Goal: Information Seeking & Learning: Learn about a topic

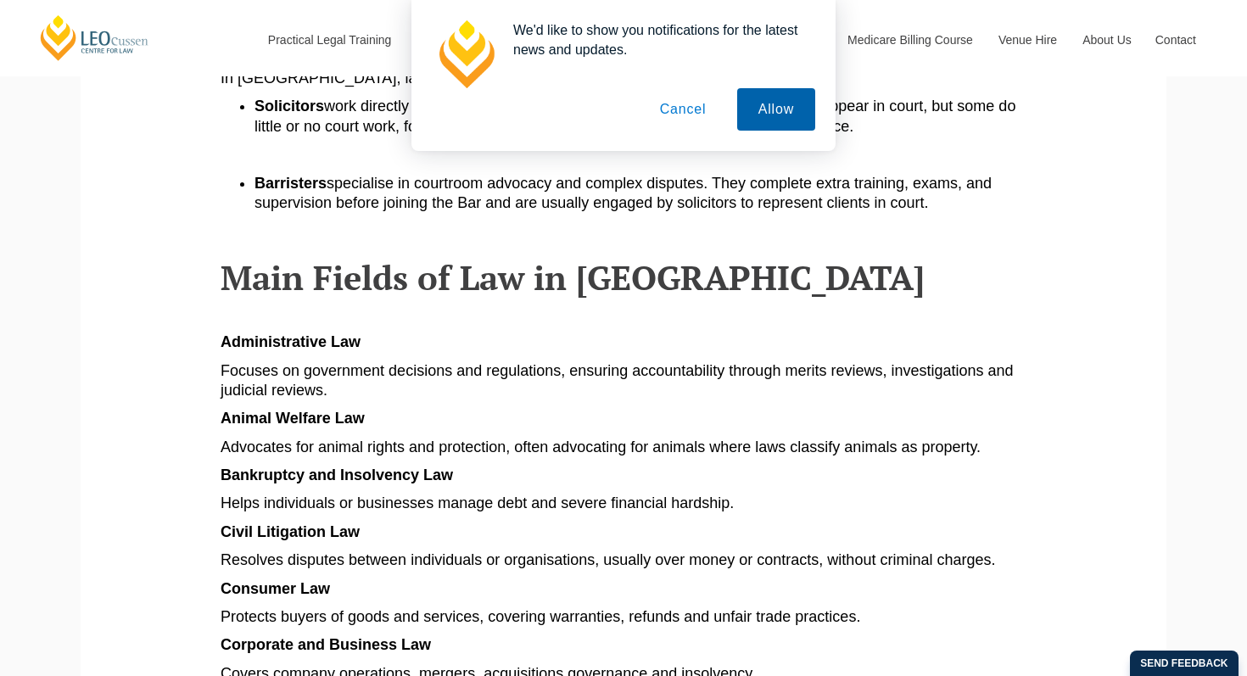
click at [766, 109] on button "Allow" at bounding box center [776, 109] width 78 height 42
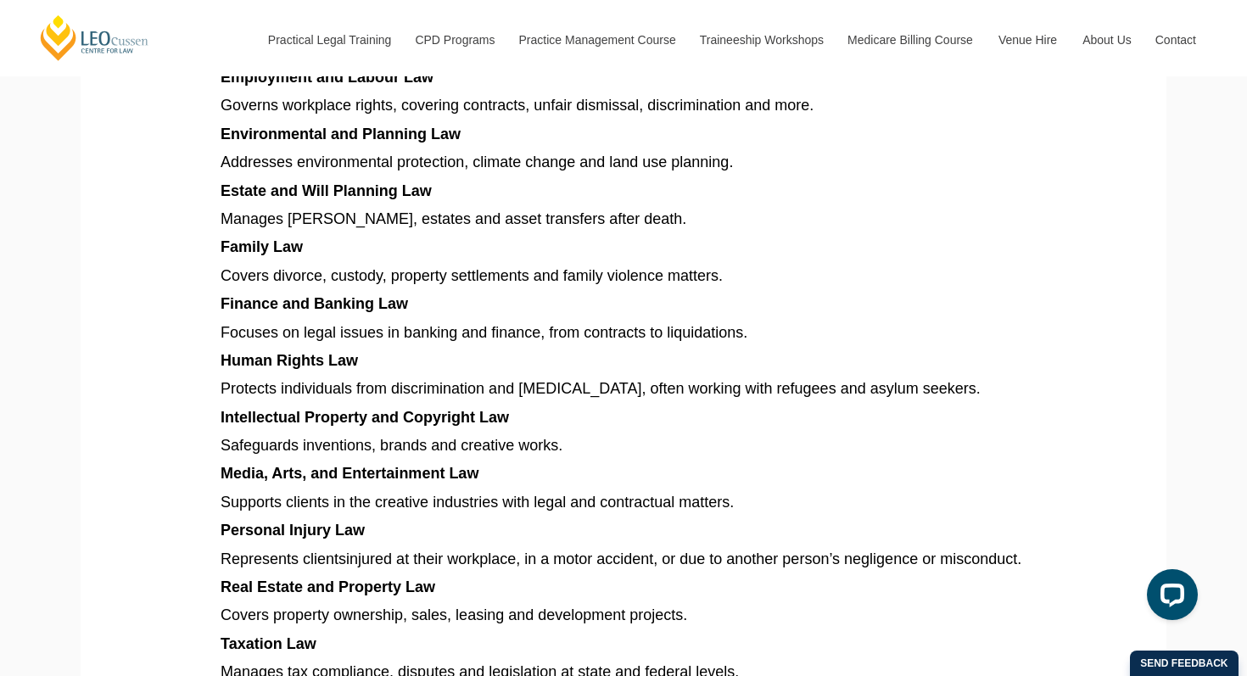
scroll to position [1381, 0]
click at [344, 521] on article "Explore different types of law in [GEOGRAPHIC_DATA], from criminal and family t…" at bounding box center [623, 96] width 806 height 2187
click at [344, 521] on span "Personal Injury Law" at bounding box center [292, 529] width 144 height 17
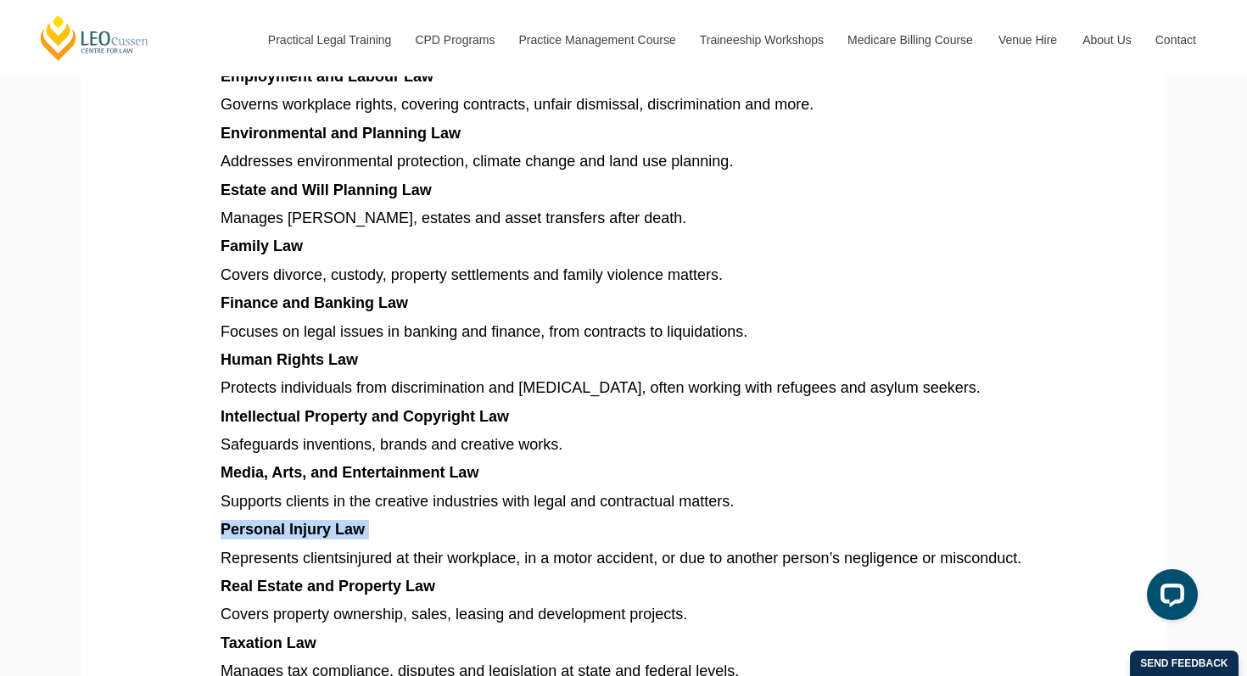
copy article "Personal Injury Law"
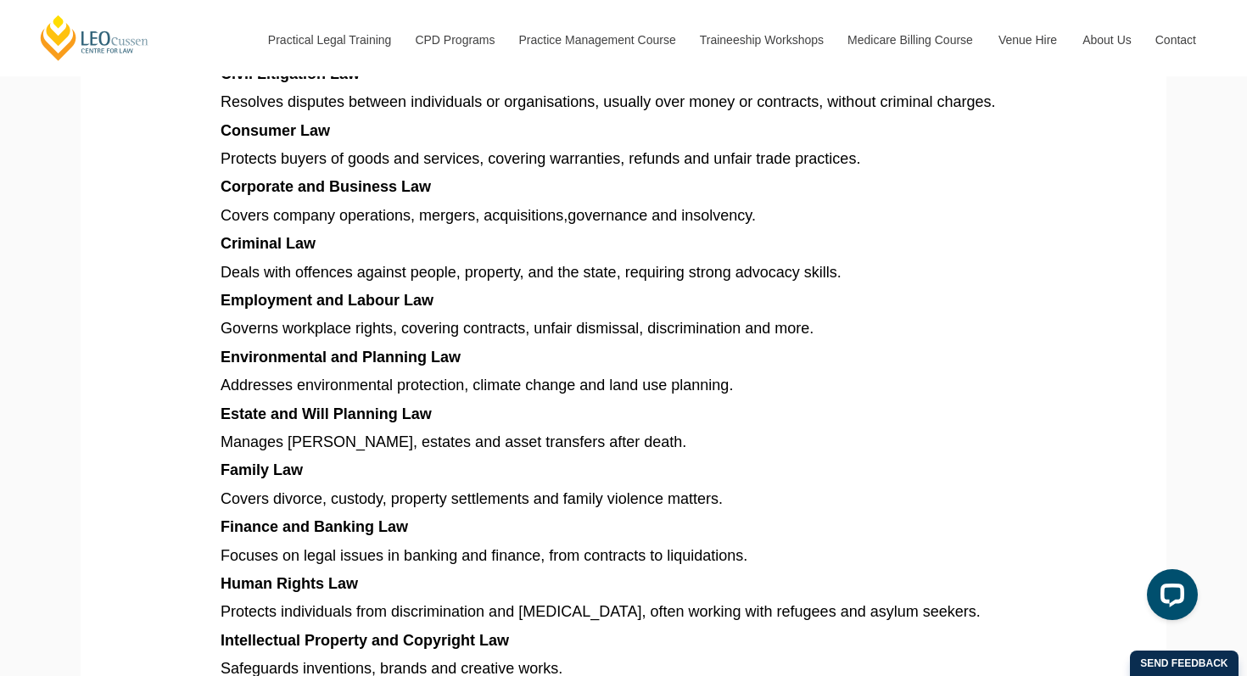
scroll to position [1153, 0]
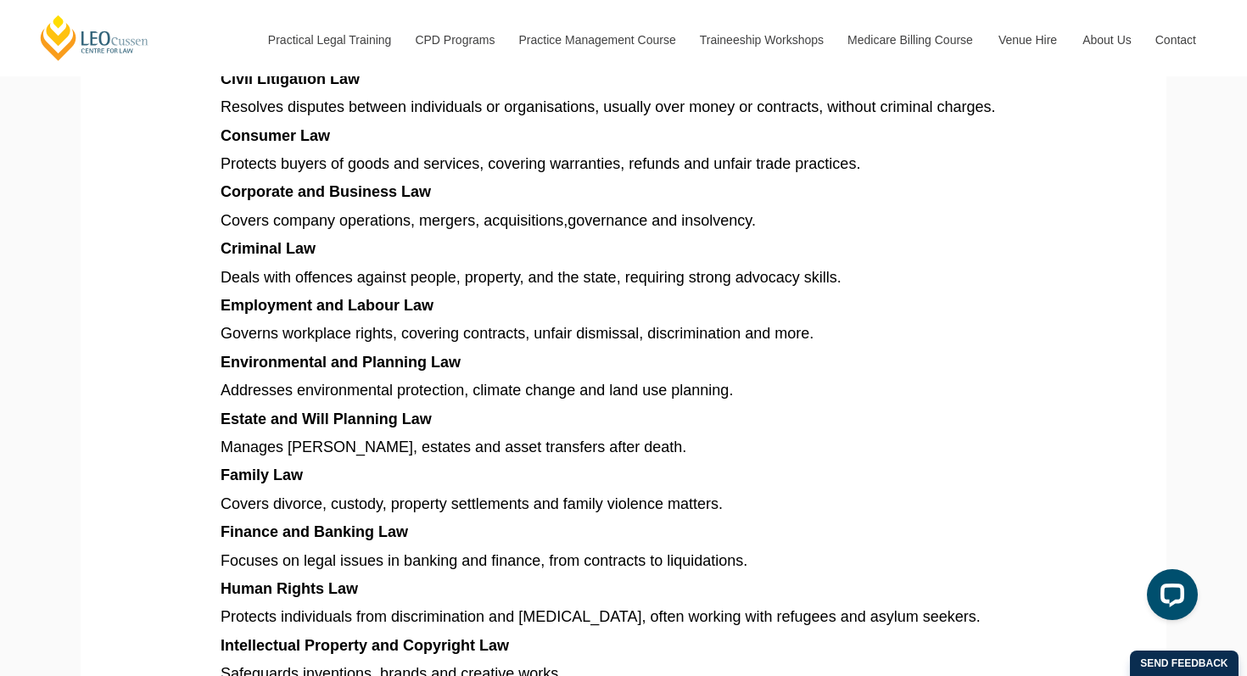
click at [362, 183] on span "Corporate and Business Law" at bounding box center [325, 191] width 210 height 17
copy article "Corporate and Business Law"
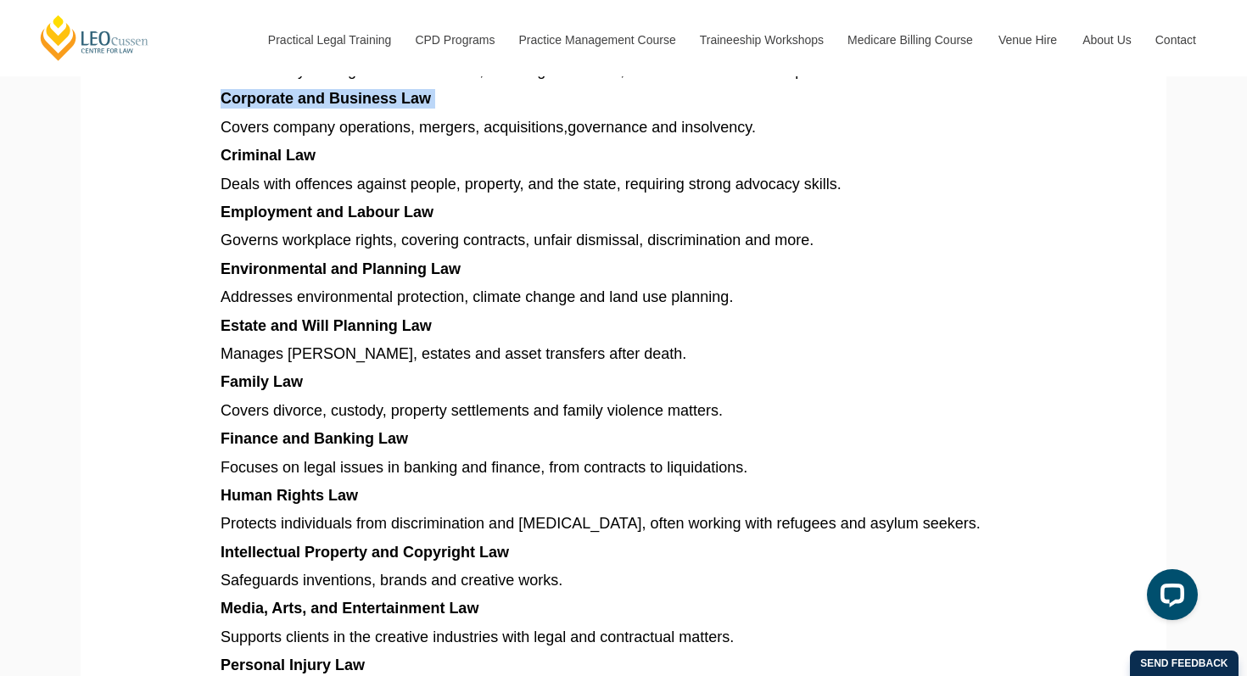
scroll to position [1233, 0]
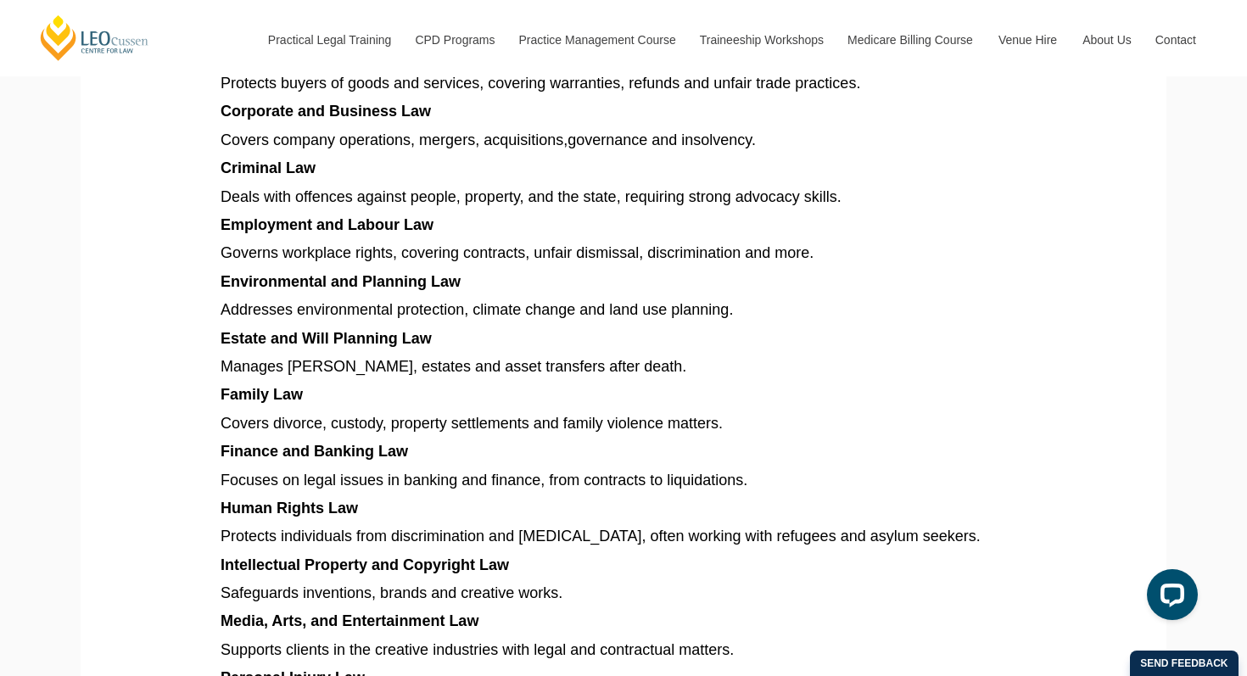
click at [377, 443] on span "Finance and Banking Law" at bounding box center [313, 451] width 187 height 17
copy article "Finance and Banking Law"
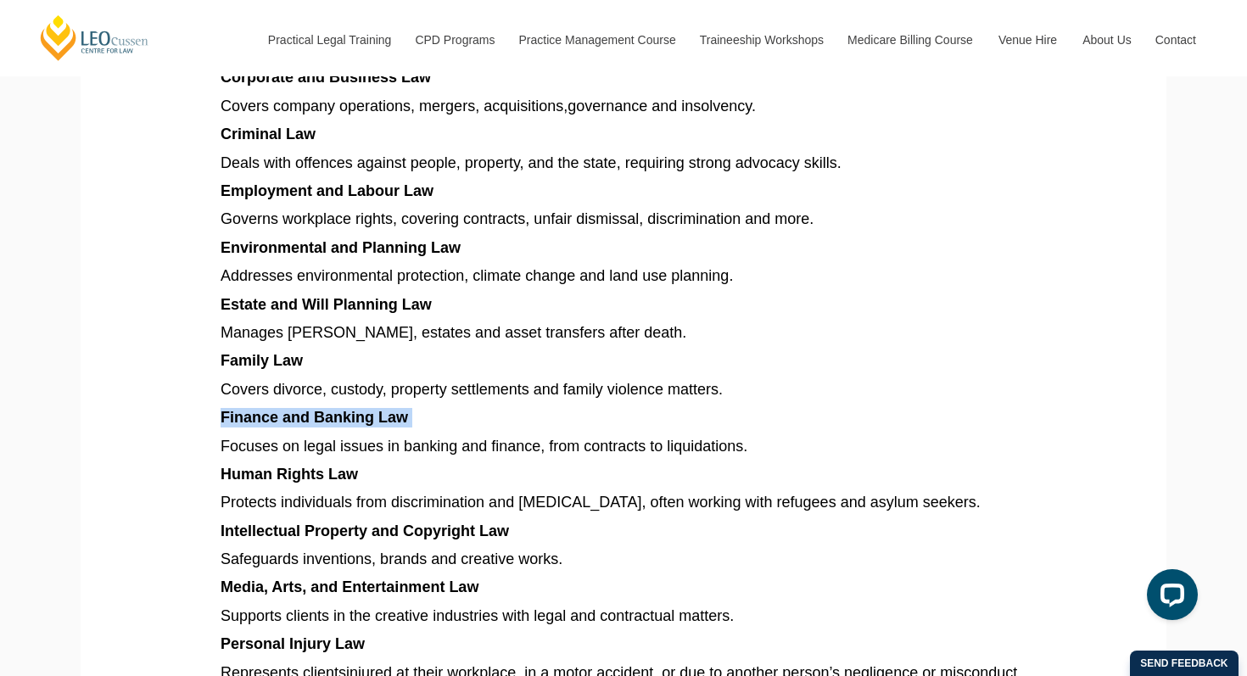
scroll to position [1269, 0]
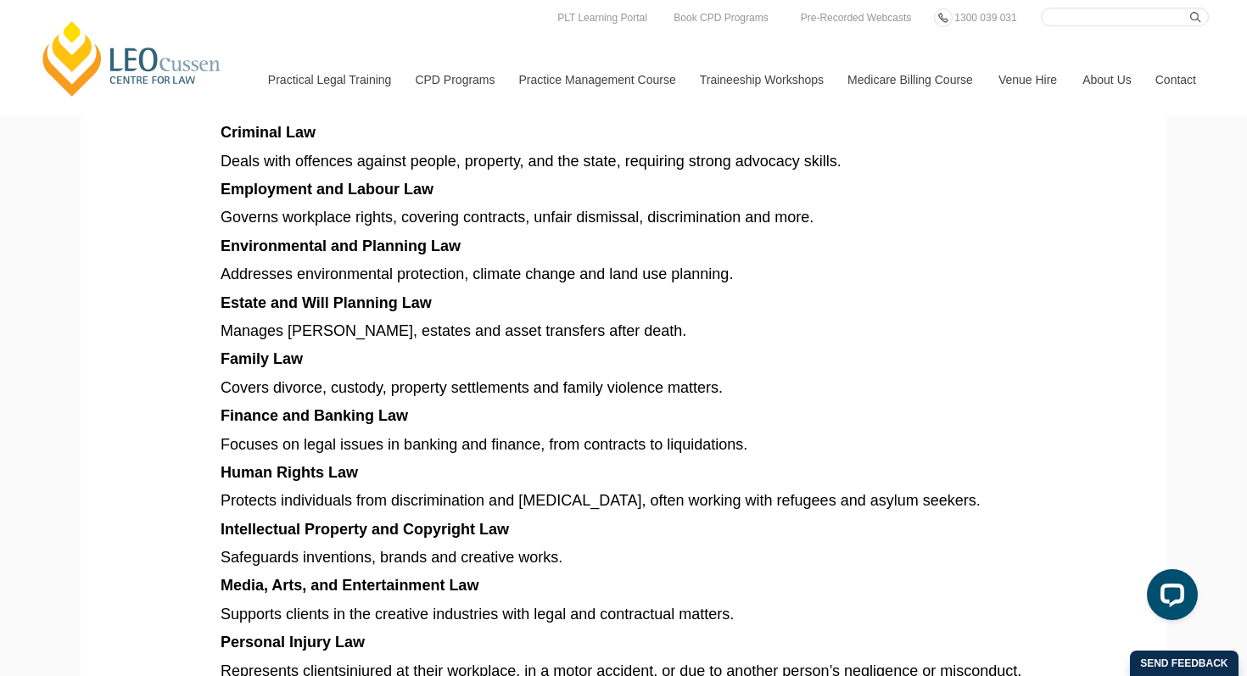
click at [382, 186] on article "Explore different types of law in [GEOGRAPHIC_DATA], from criminal and family t…" at bounding box center [623, 208] width 806 height 2187
click at [383, 181] on span "Employment and Labour Law" at bounding box center [326, 189] width 213 height 17
copy article "Employment and Labour Law"
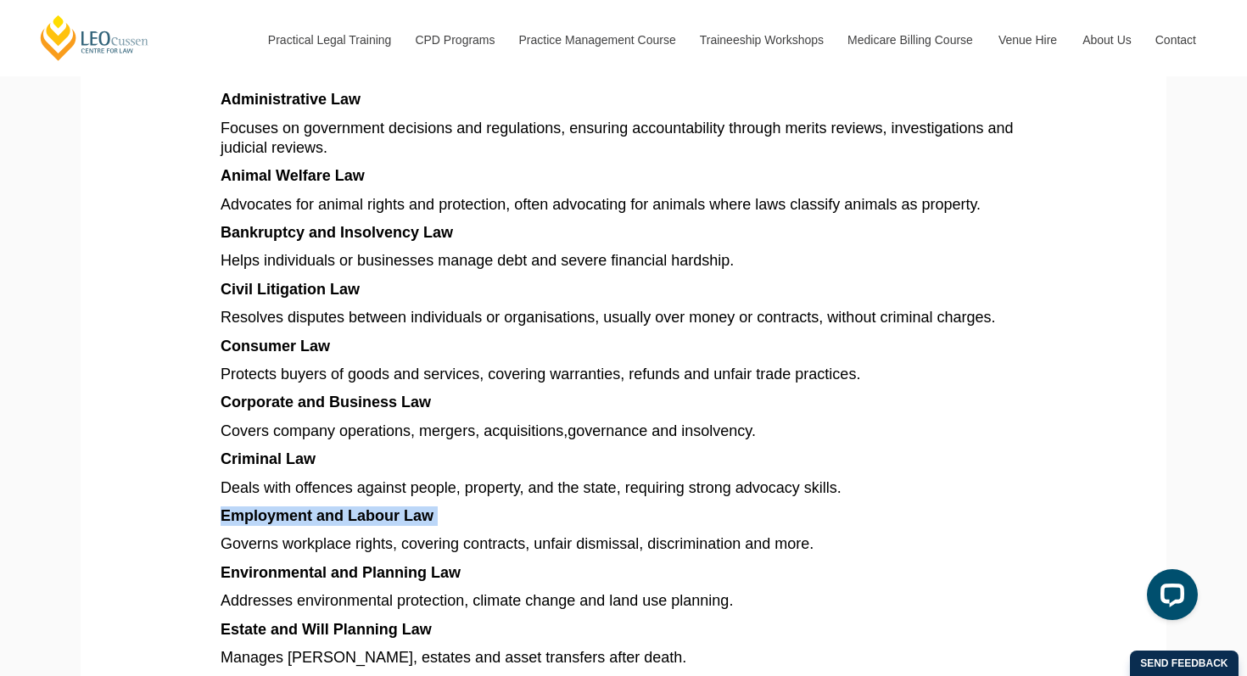
scroll to position [944, 0]
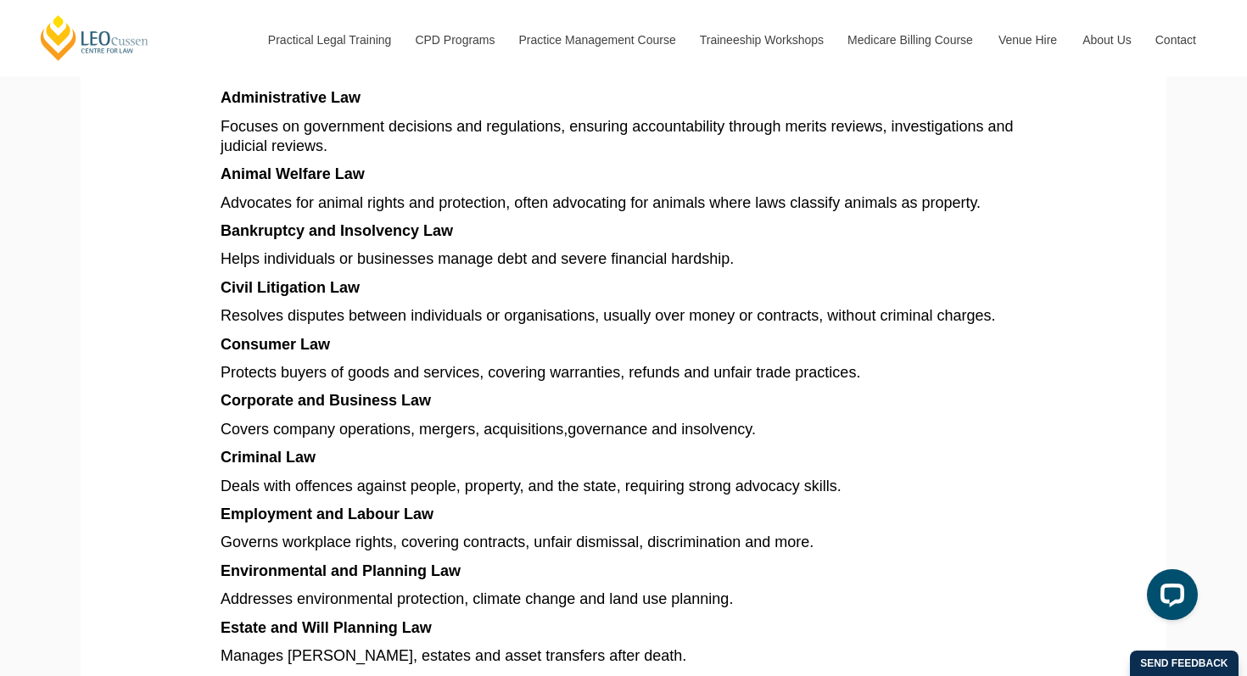
click at [421, 222] on span "Bankruptcy and Insolvency Law" at bounding box center [336, 230] width 232 height 17
copy article "Bankruptcy and Insolvency Law"
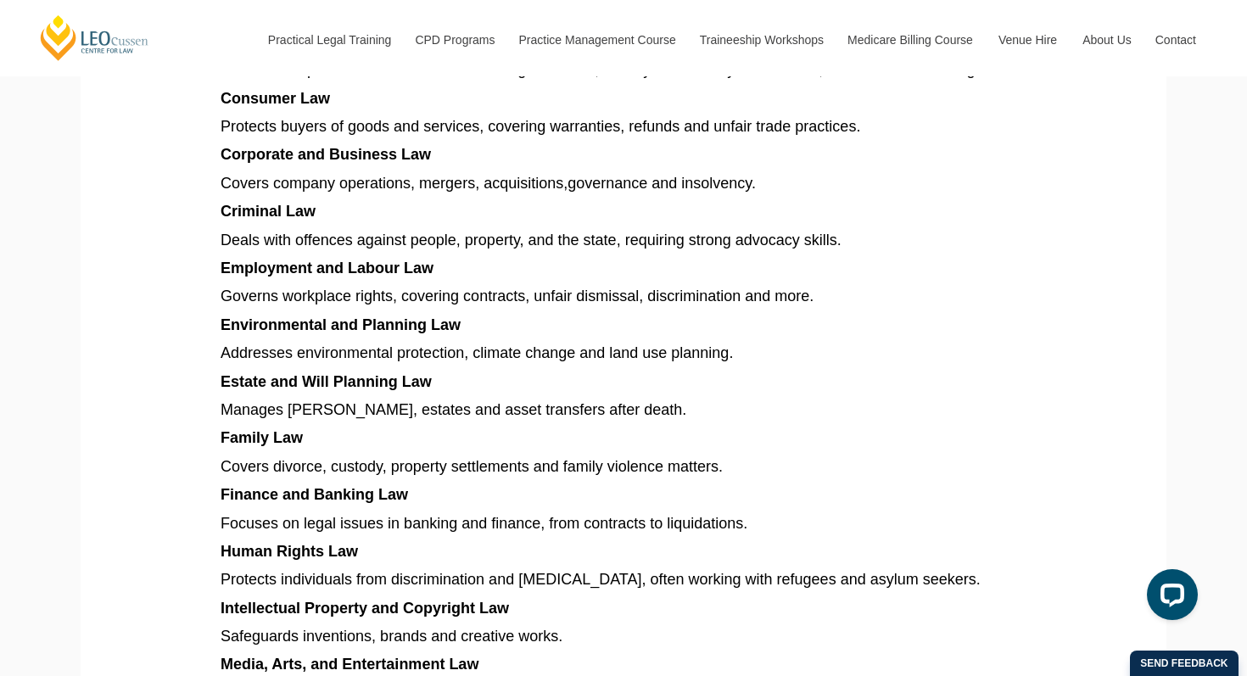
scroll to position [1183, 0]
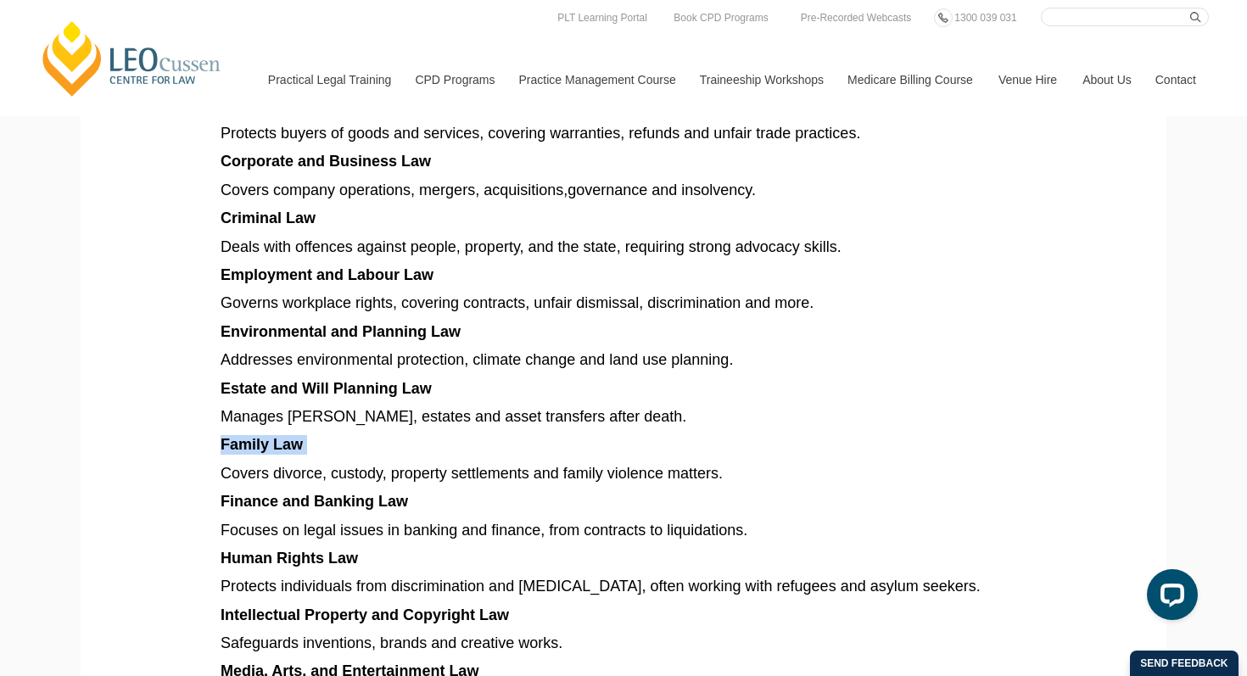
drag, startPoint x: 313, startPoint y: 428, endPoint x: 207, endPoint y: 427, distance: 106.0
click at [207, 427] on section "Explore different types of law in [GEOGRAPHIC_DATA], from criminal and family t…" at bounding box center [623, 290] width 1060 height 2314
copy p "Family Law"
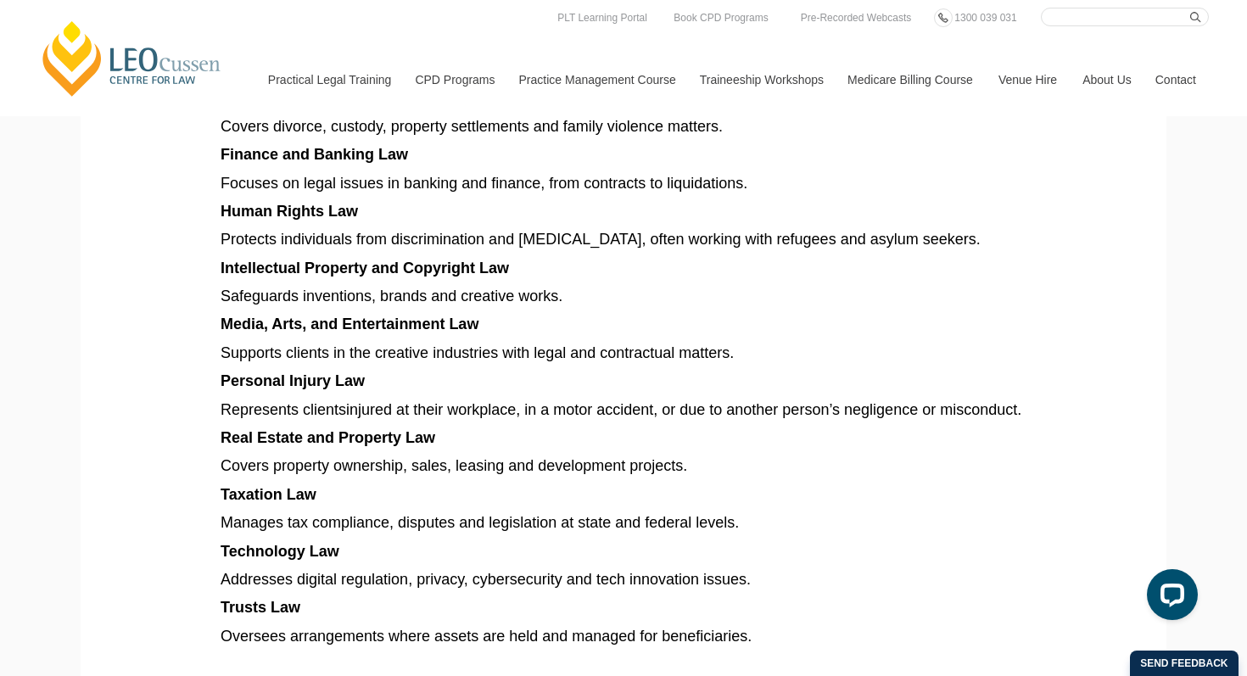
scroll to position [1521, 0]
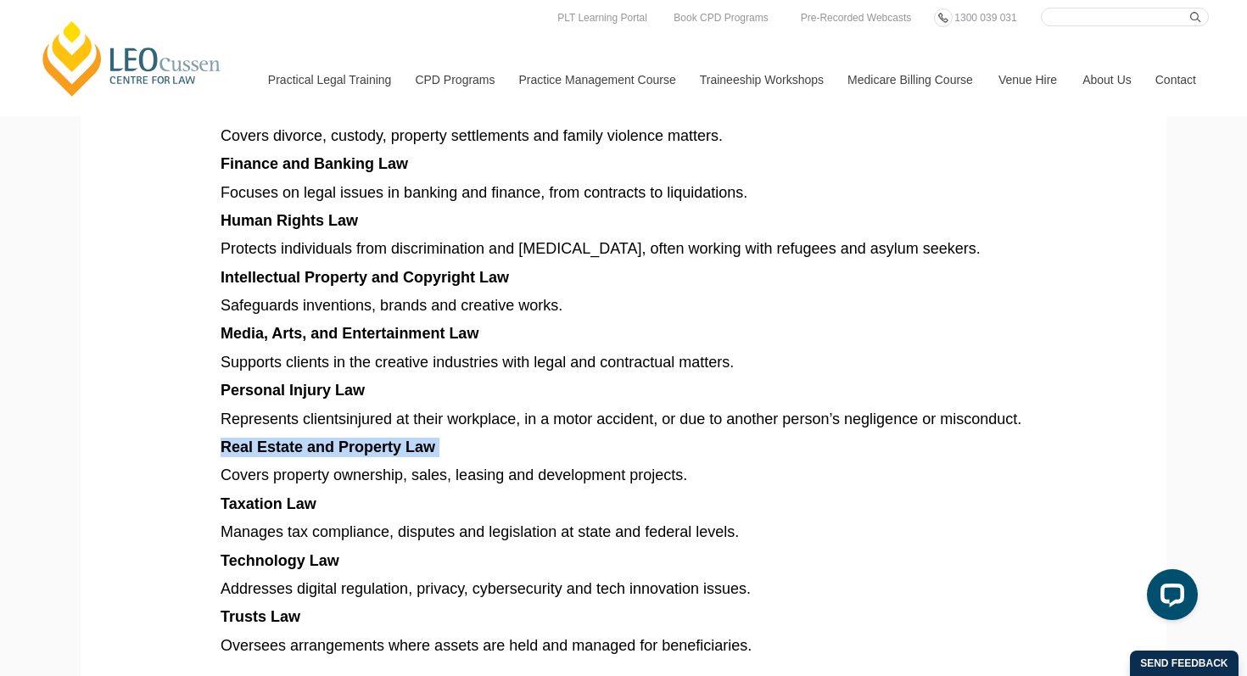
drag, startPoint x: 445, startPoint y: 427, endPoint x: 203, endPoint y: 421, distance: 242.6
copy p "Real Estate and Property Law"
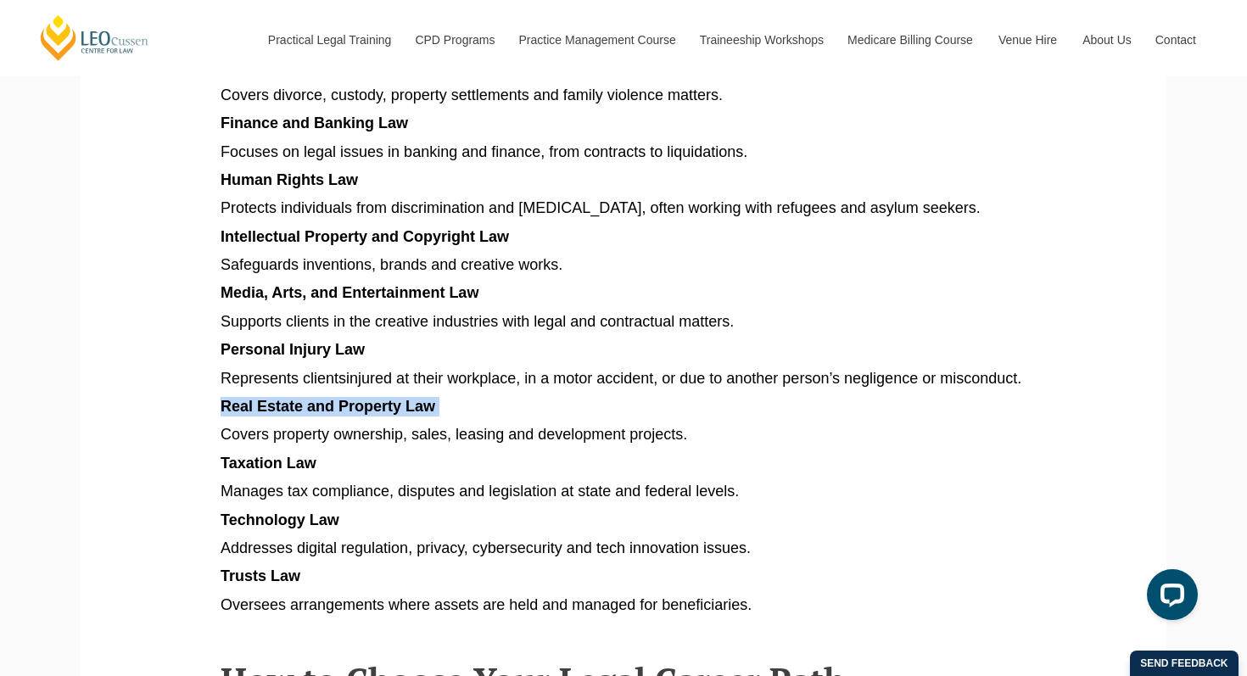
scroll to position [1575, 0]
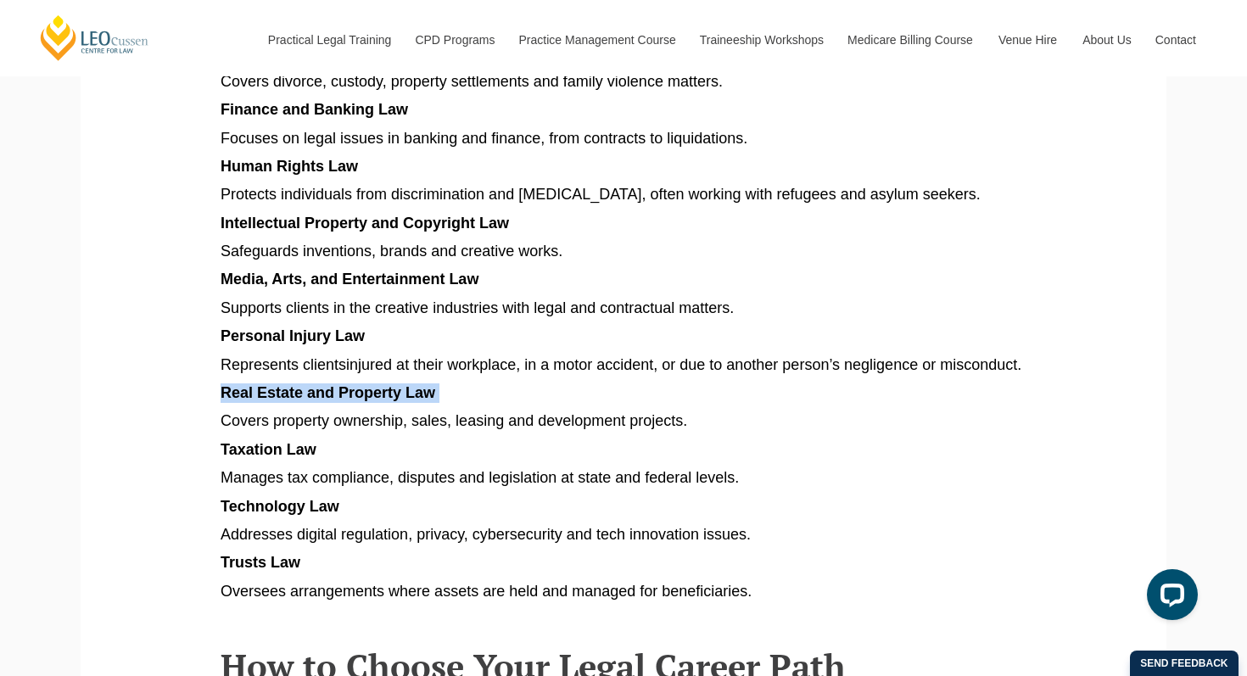
click at [276, 441] on span "Taxation Law" at bounding box center [268, 449] width 96 height 17
